Goal: Use online tool/utility: Utilize a website feature to perform a specific function

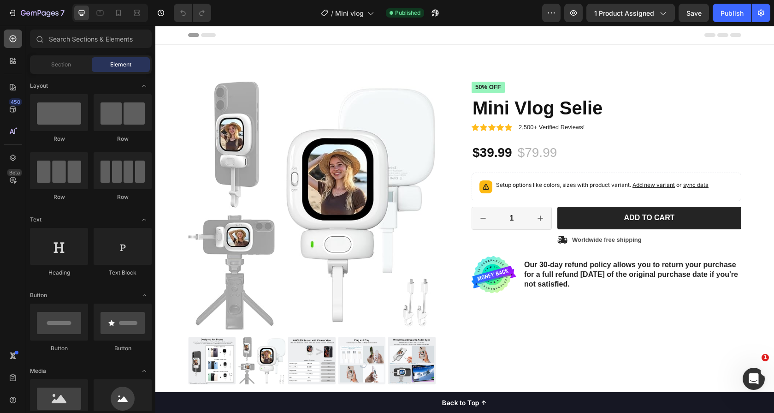
click at [9, 45] on div at bounding box center [13, 39] width 18 height 18
click at [7, 41] on div at bounding box center [13, 39] width 18 height 18
click at [11, 40] on icon at bounding box center [12, 38] width 9 height 9
click at [17, 72] on div "450 Beta" at bounding box center [13, 188] width 18 height 317
click at [17, 57] on icon at bounding box center [12, 60] width 9 height 9
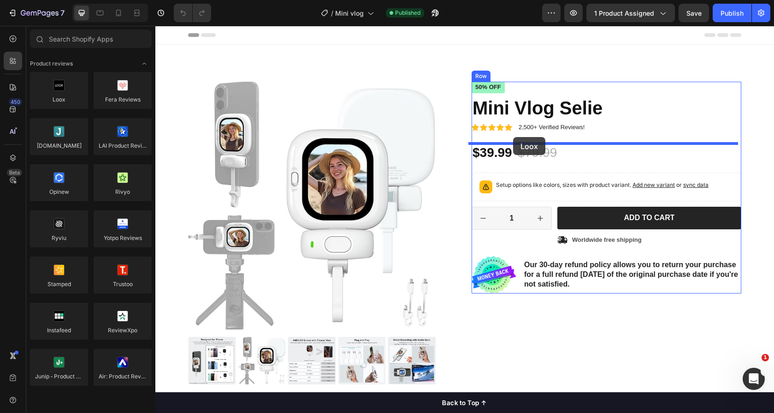
drag, startPoint x: 217, startPoint y: 108, endPoint x: 513, endPoint y: 137, distance: 297.4
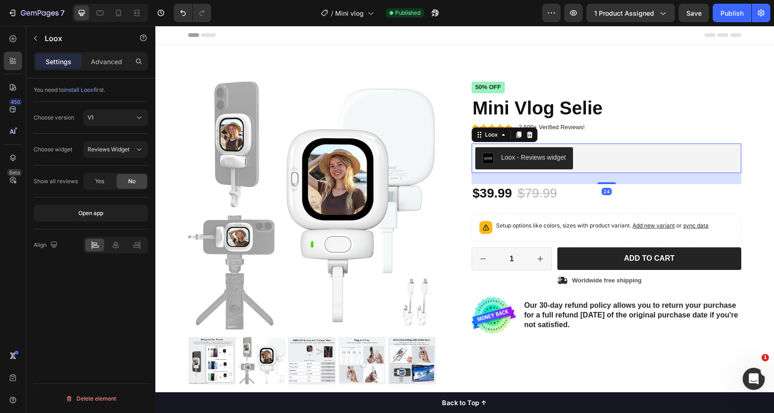
drag, startPoint x: 584, startPoint y: 156, endPoint x: 321, endPoint y: 152, distance: 262.9
click at [587, 152] on div "Loox - Reviews widget" at bounding box center [606, 158] width 262 height 22
click at [125, 149] on span "Reviews Widget" at bounding box center [109, 149] width 42 height 7
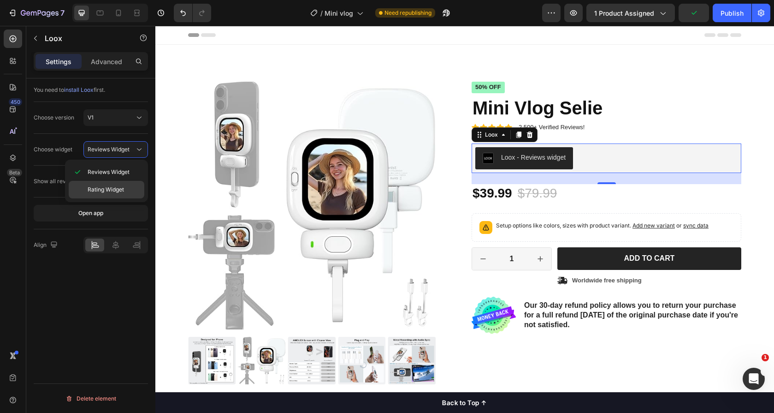
click at [132, 187] on p "Rating Widget" at bounding box center [114, 189] width 53 height 8
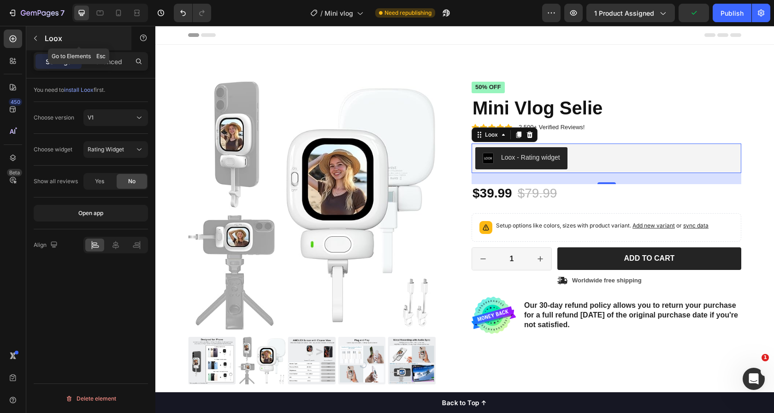
click at [45, 41] on p "Loox" at bounding box center [84, 38] width 78 height 11
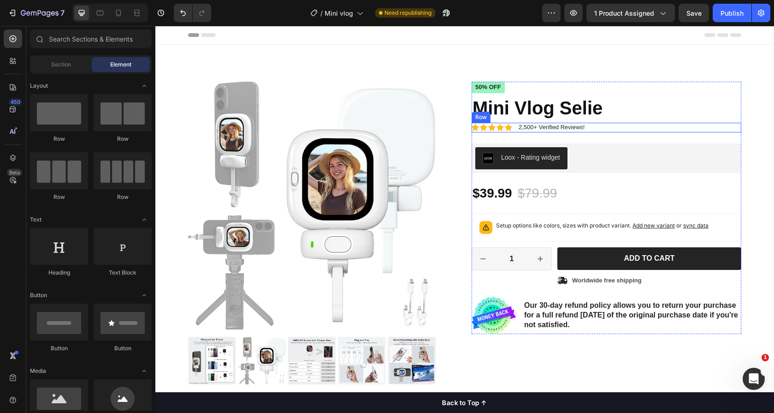
click at [594, 129] on div "Icon Icon Icon Icon Icon Icon List 2,500+ Verified Reviews! Text Block Row" at bounding box center [607, 128] width 270 height 10
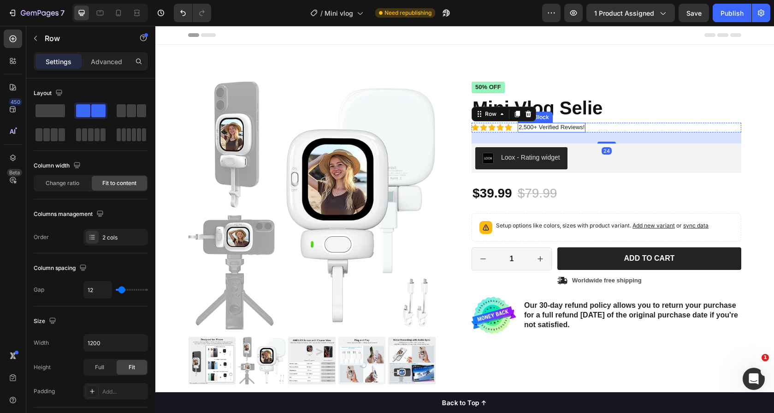
click at [566, 128] on p "2,500+ Verified Reviews!" at bounding box center [552, 128] width 66 height 8
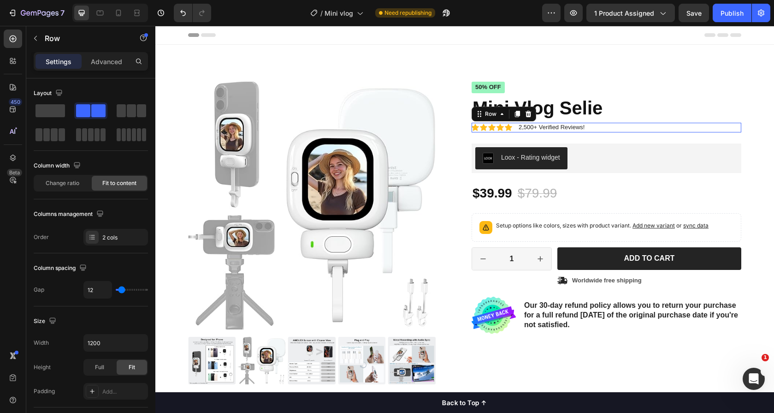
click at [588, 123] on div "Icon Icon Icon Icon Icon Icon List 2,500+ Verified Reviews! Text Block Row 0" at bounding box center [607, 128] width 270 height 10
click at [531, 116] on div "Row" at bounding box center [504, 114] width 65 height 15
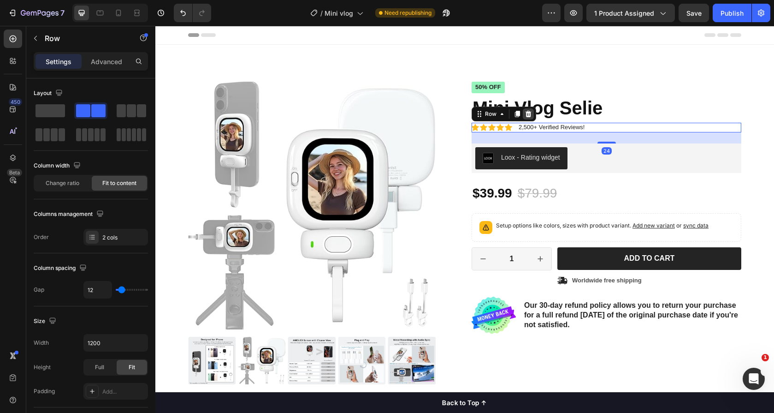
click at [526, 113] on icon at bounding box center [529, 114] width 6 height 6
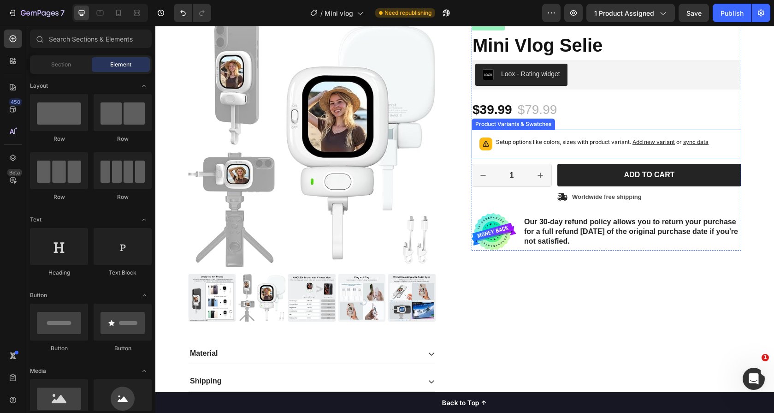
scroll to position [62, 0]
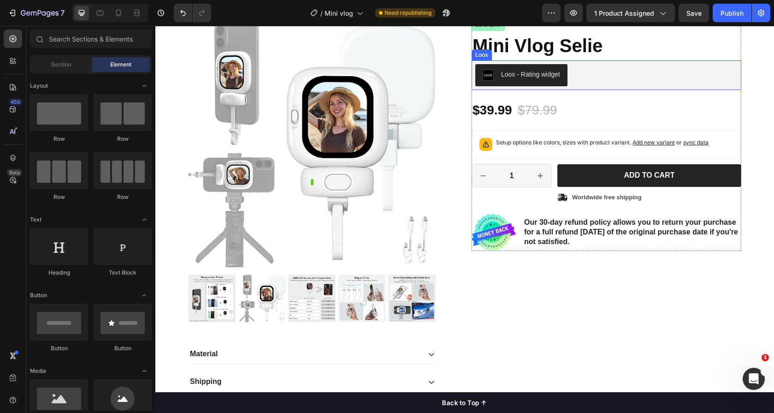
click at [574, 78] on div "Loox - Rating widget" at bounding box center [606, 75] width 262 height 22
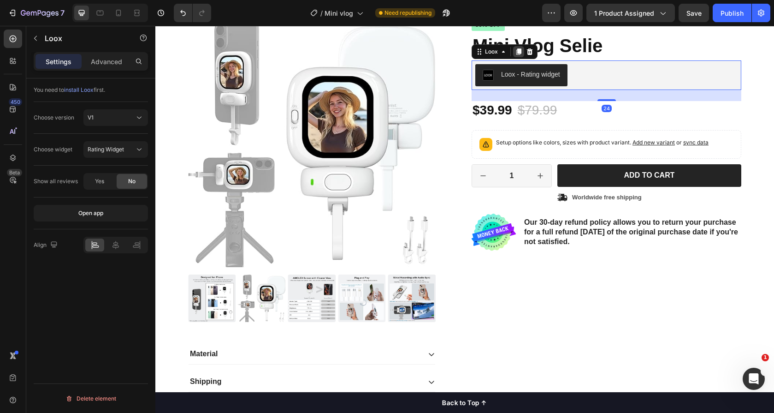
click at [516, 53] on icon at bounding box center [518, 51] width 5 height 6
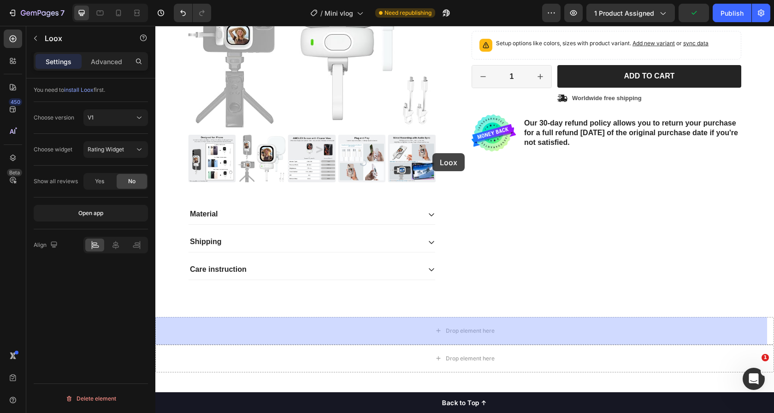
scroll to position [195, 0]
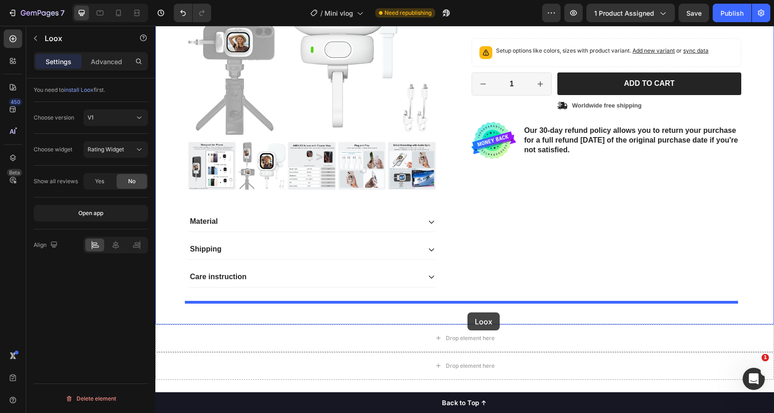
drag, startPoint x: 482, startPoint y: 94, endPoint x: 468, endPoint y: 312, distance: 218.6
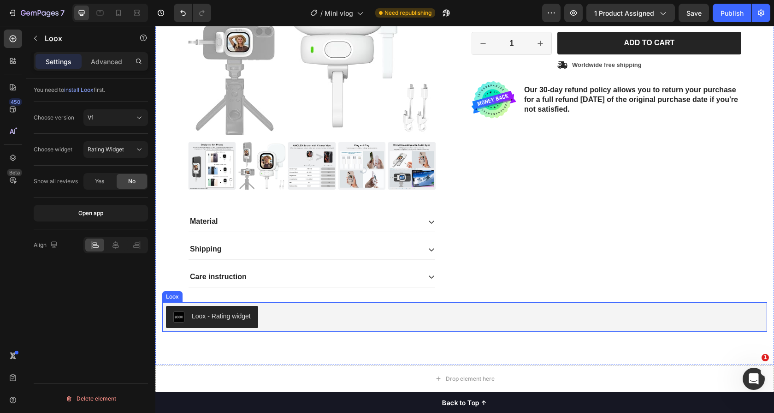
click at [204, 319] on div "Loox - Rating widget" at bounding box center [221, 316] width 59 height 10
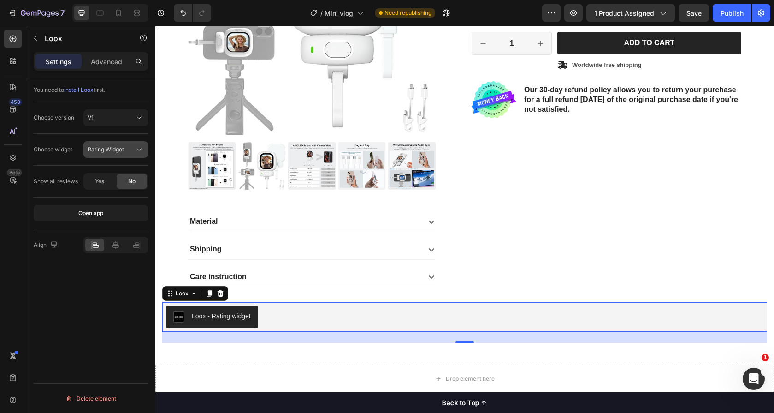
click at [96, 149] on span "Rating Widget" at bounding box center [106, 149] width 36 height 7
click at [127, 174] on span "Reviews Widget" at bounding box center [109, 172] width 42 height 8
click at [743, 13] on div "Publish" at bounding box center [732, 13] width 23 height 10
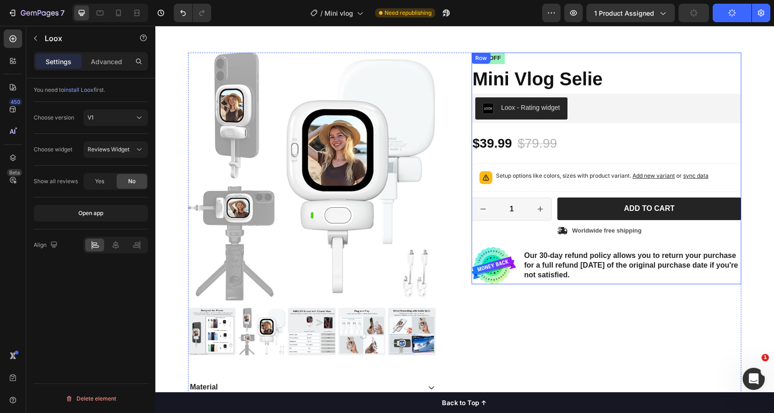
scroll to position [0, 0]
